Goal: Task Accomplishment & Management: Manage account settings

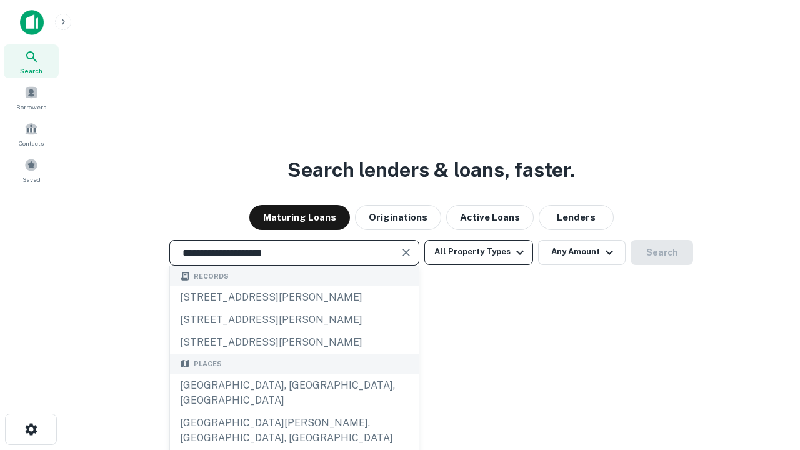
click at [294, 412] on div "[GEOGRAPHIC_DATA], [GEOGRAPHIC_DATA], [GEOGRAPHIC_DATA]" at bounding box center [294, 393] width 249 height 38
click at [479, 252] on button "All Property Types" at bounding box center [478, 252] width 109 height 25
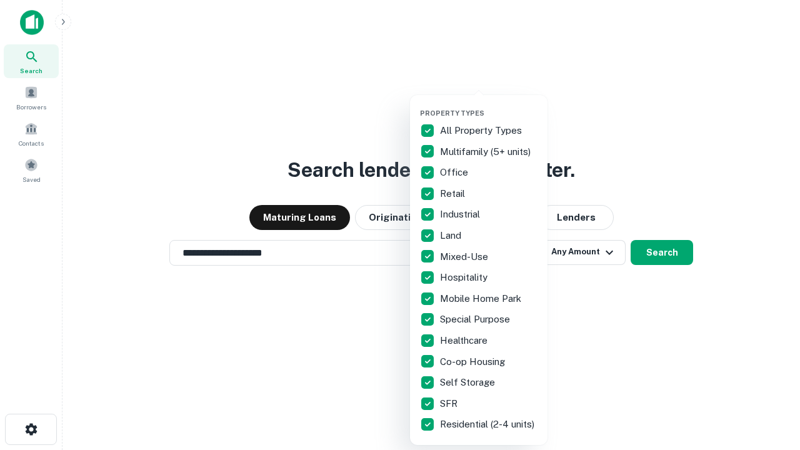
type input "**********"
click at [489, 105] on button "button" at bounding box center [489, 105] width 138 height 1
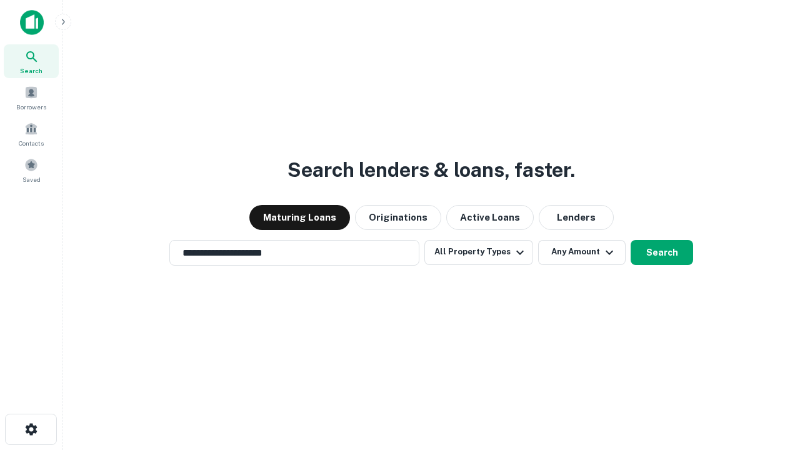
scroll to position [8, 151]
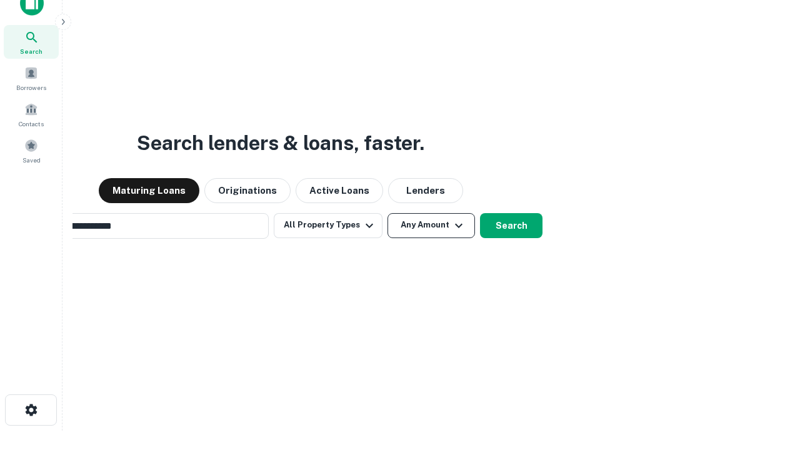
click at [388, 213] on button "Any Amount" at bounding box center [432, 225] width 88 height 25
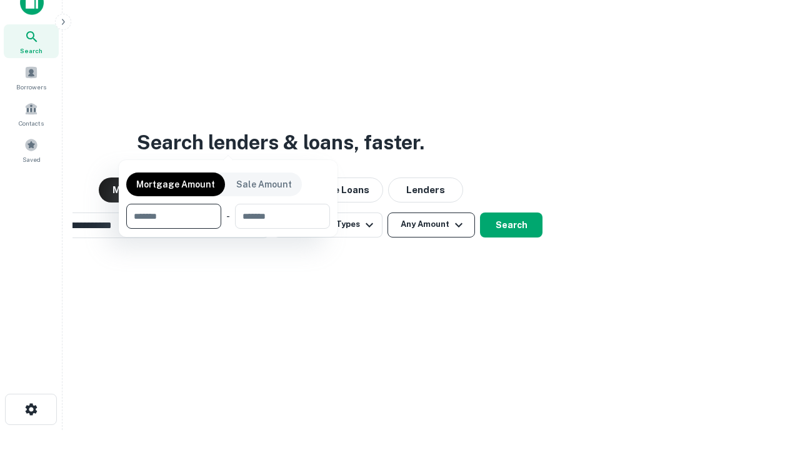
scroll to position [90, 354]
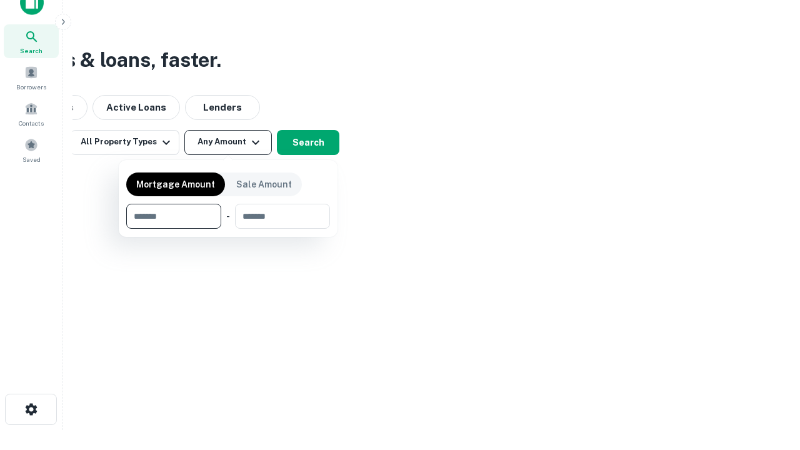
type input "*******"
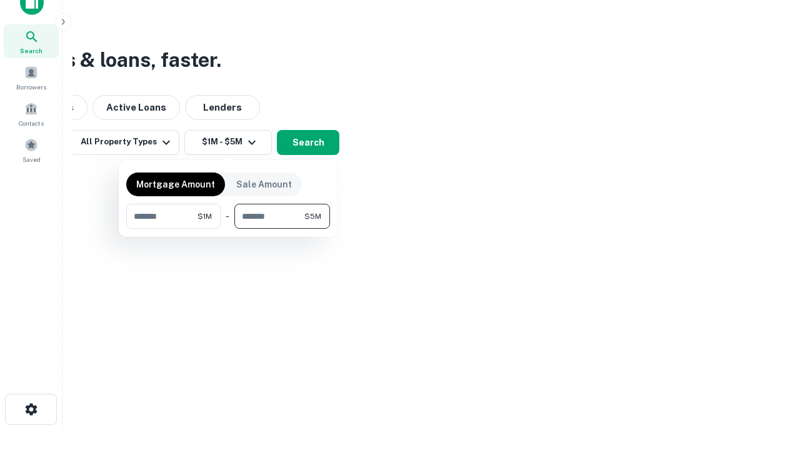
type input "*******"
click at [228, 229] on button "button" at bounding box center [228, 229] width 204 height 1
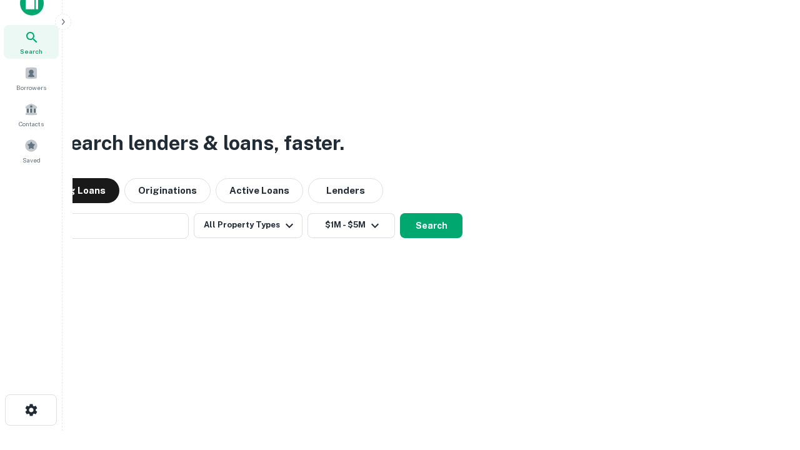
scroll to position [20, 0]
click at [400, 213] on button "Search" at bounding box center [431, 225] width 63 height 25
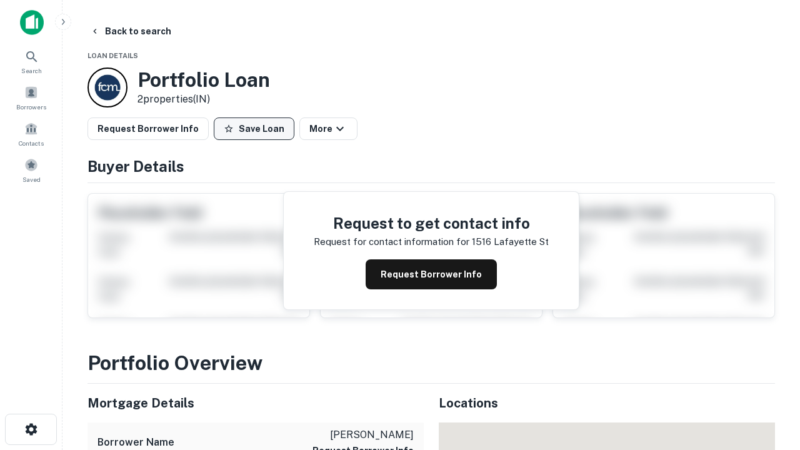
click at [254, 129] on button "Save Loan" at bounding box center [254, 129] width 81 height 23
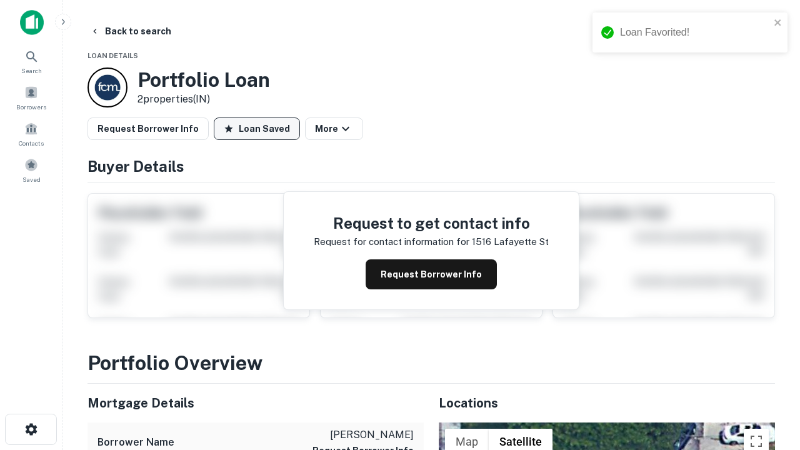
click at [257, 129] on button "Loan Saved" at bounding box center [257, 129] width 86 height 23
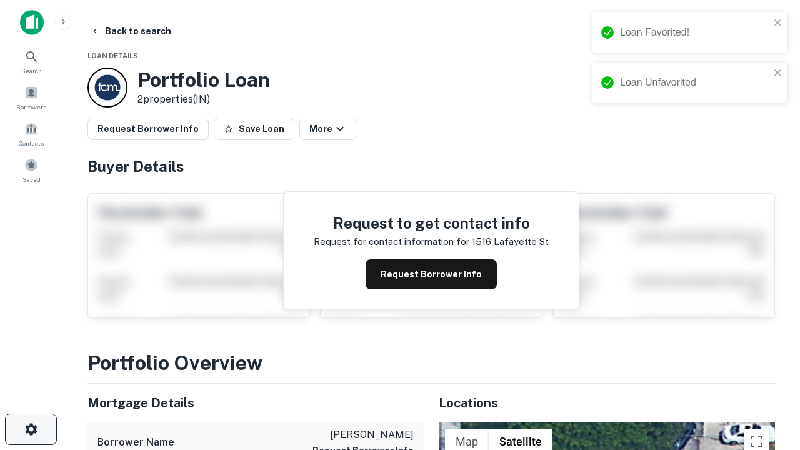
click at [31, 429] on icon "button" at bounding box center [31, 429] width 15 height 15
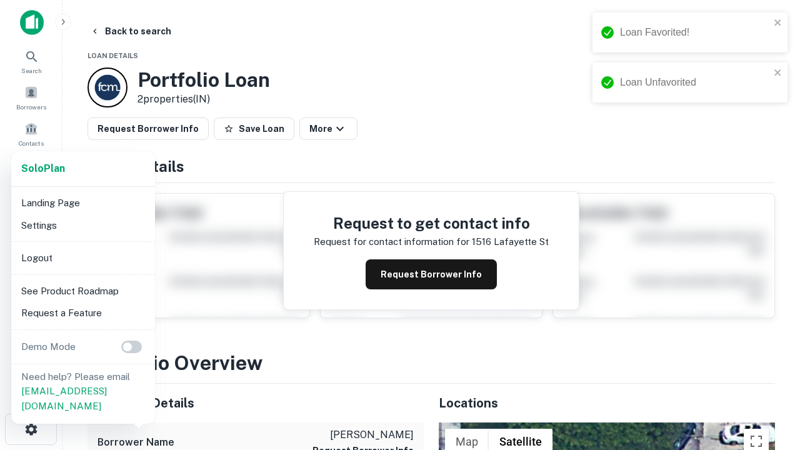
click at [83, 258] on li "Logout" at bounding box center [83, 258] width 134 height 23
